Goal: Navigation & Orientation: Find specific page/section

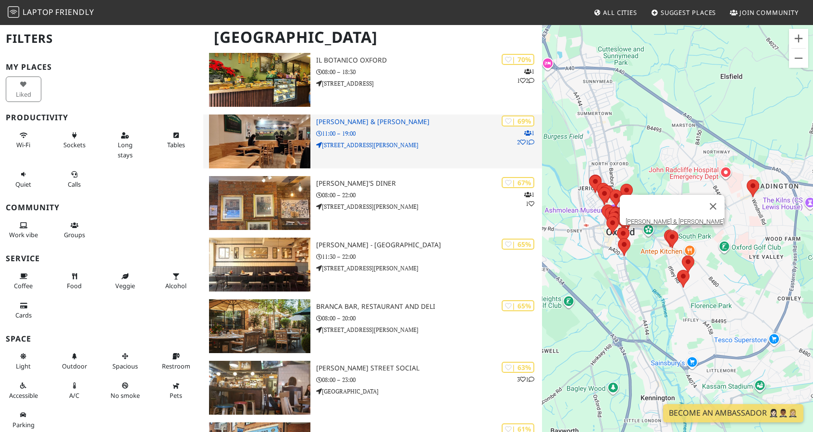
scroll to position [615, 0]
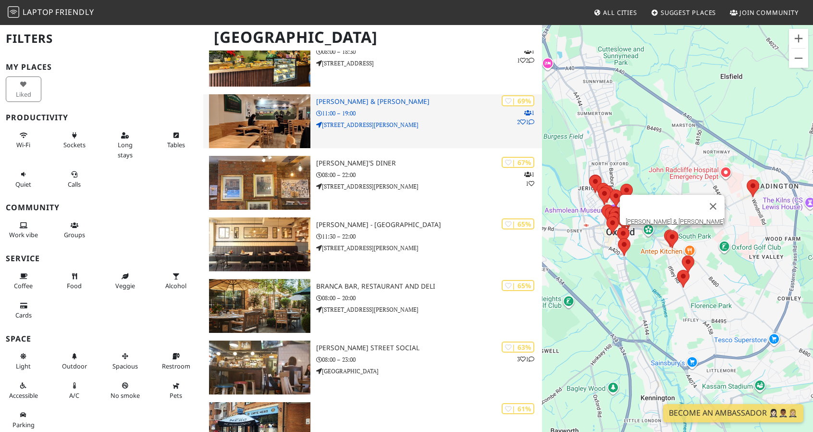
click at [345, 95] on div "| 69% 1 2 1 George & Delila 11:00 – 19:00 104 Cowley Road" at bounding box center [429, 121] width 226 height 54
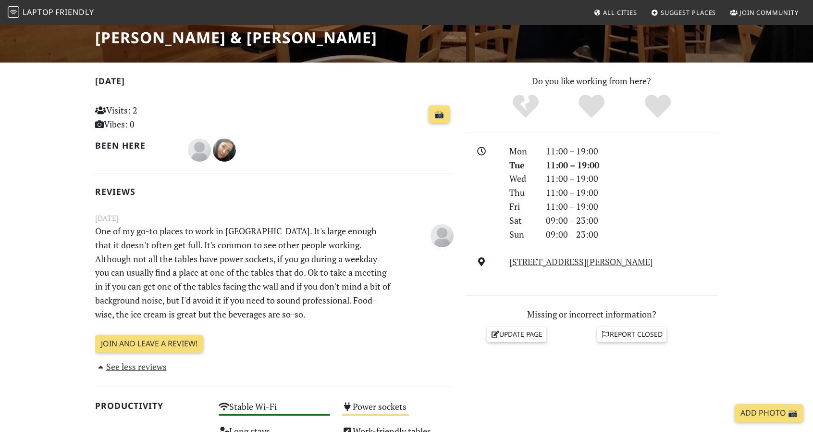
scroll to position [85, 0]
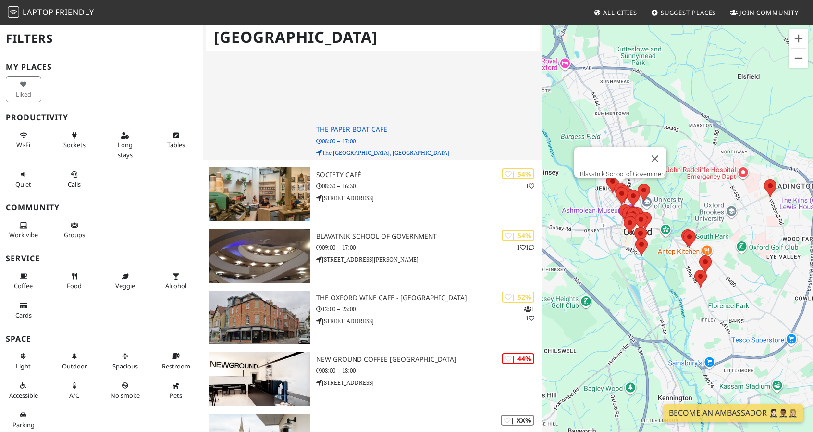
scroll to position [1358, 0]
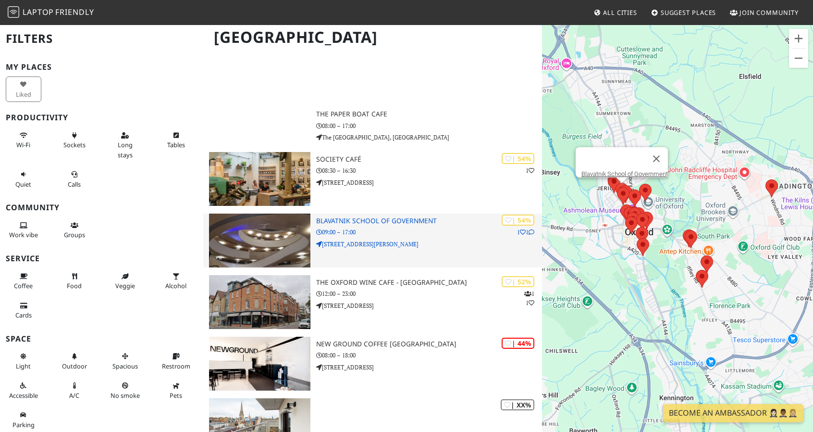
click at [356, 217] on h3 "Blavatnik School of Government" at bounding box center [429, 221] width 226 height 8
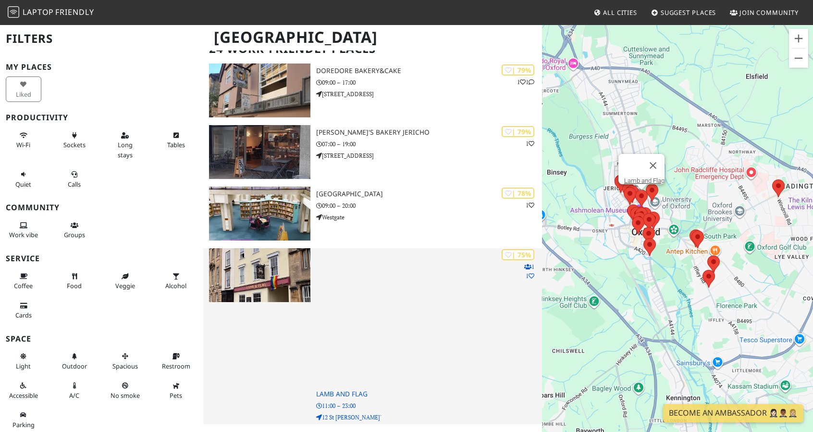
scroll to position [146, 0]
